Goal: Task Accomplishment & Management: Use online tool/utility

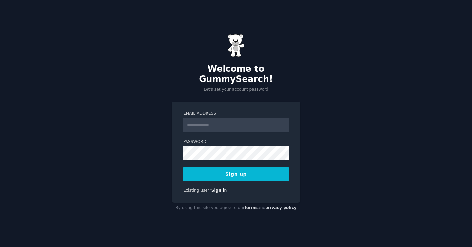
click at [228, 119] on input "Email Address" at bounding box center [236, 125] width 106 height 14
type input "**********"
click at [246, 168] on button "Sign up" at bounding box center [236, 174] width 106 height 14
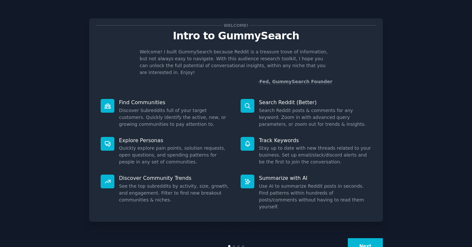
scroll to position [2, 0]
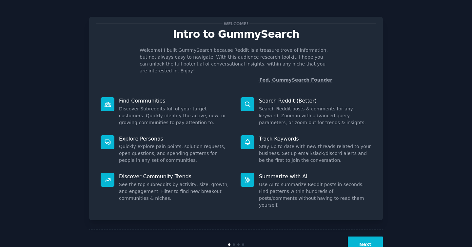
click at [377, 238] on button "Next" at bounding box center [365, 245] width 35 height 16
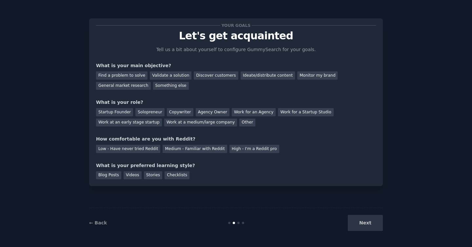
click at [377, 238] on div "← Back Next" at bounding box center [236, 223] width 294 height 30
click at [184, 76] on div "Validate a solution" at bounding box center [171, 75] width 42 height 8
click at [205, 77] on div "Discover customers" at bounding box center [216, 75] width 44 height 8
click at [176, 73] on div "Validate a solution" at bounding box center [171, 75] width 42 height 8
click at [124, 112] on div "Startup Founder" at bounding box center [114, 112] width 37 height 8
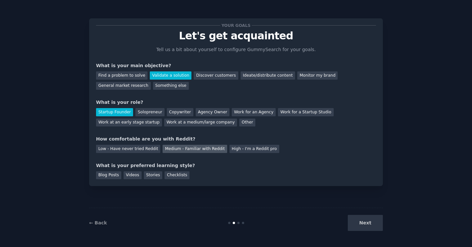
click at [205, 148] on div "Medium - Familiar with Reddit" at bounding box center [195, 149] width 64 height 8
click at [118, 174] on div "Blog Posts" at bounding box center [108, 175] width 25 height 8
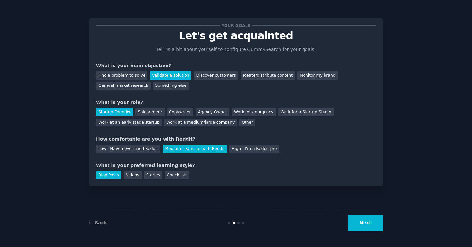
click at [363, 220] on button "Next" at bounding box center [365, 223] width 35 height 16
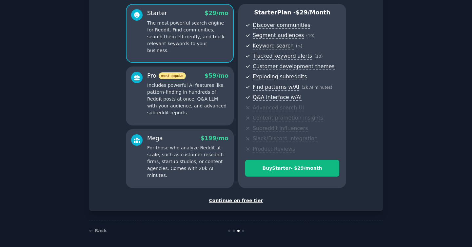
scroll to position [58, 0]
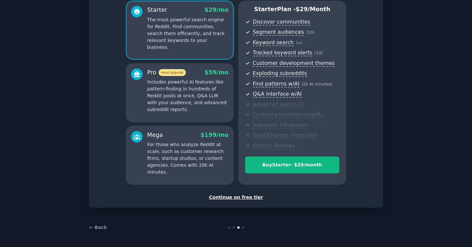
click at [227, 198] on div "Continue on free tier" at bounding box center [236, 197] width 280 height 7
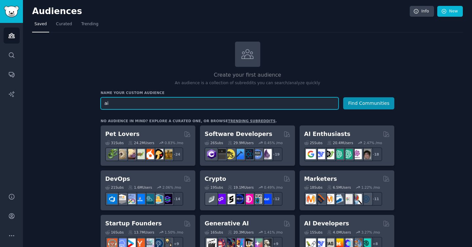
type input "a"
type input "ai launcher"
click at [343, 97] on button "Find Communities" at bounding box center [368, 103] width 51 height 12
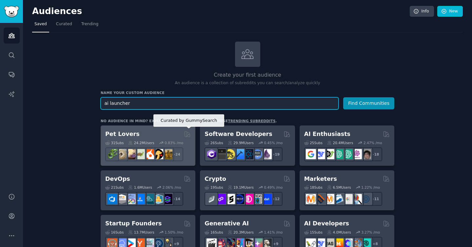
scroll to position [25, 0]
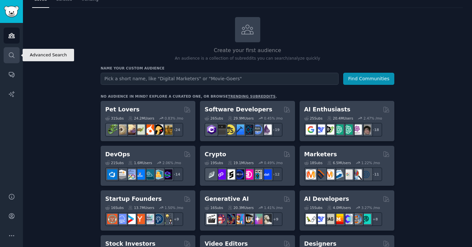
click at [9, 57] on icon "Sidebar" at bounding box center [11, 55] width 7 height 7
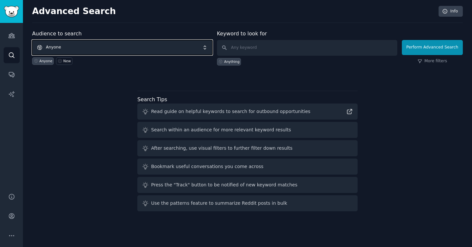
click at [185, 51] on span "Anyone" at bounding box center [122, 47] width 180 height 15
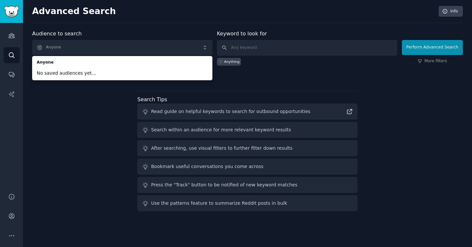
click at [253, 75] on div at bounding box center [247, 77] width 431 height 5
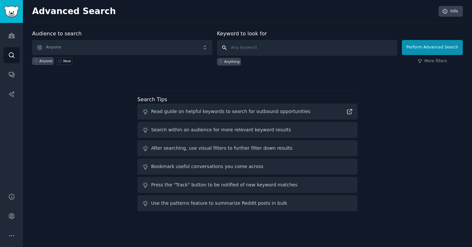
click at [257, 53] on input "text" at bounding box center [307, 48] width 180 height 16
type input "ai launcher"
click at [421, 46] on button "Perform Advanced Search" at bounding box center [432, 47] width 61 height 15
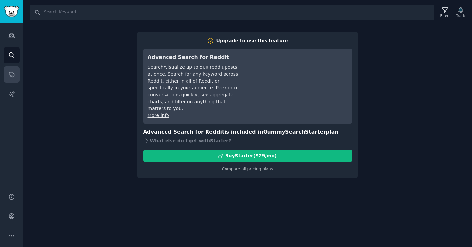
click at [10, 69] on link "Conversations" at bounding box center [12, 75] width 16 height 16
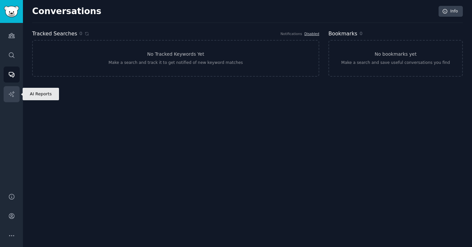
click at [16, 88] on link "AI Reports" at bounding box center [12, 94] width 16 height 16
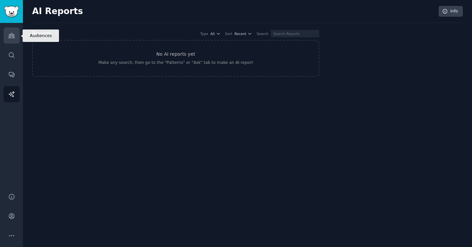
click at [13, 35] on icon "Sidebar" at bounding box center [12, 35] width 6 height 5
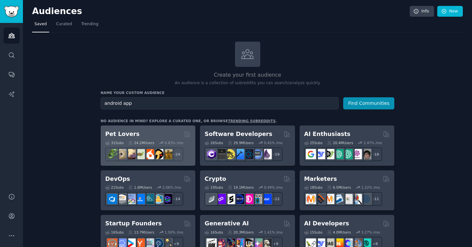
type input "android app"
click at [343, 97] on button "Find Communities" at bounding box center [368, 103] width 51 height 12
